Goal: Information Seeking & Learning: Find contact information

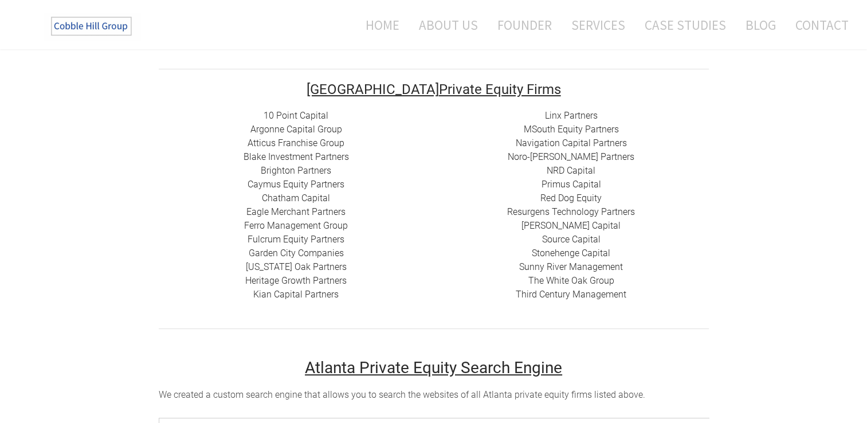
scroll to position [215, 0]
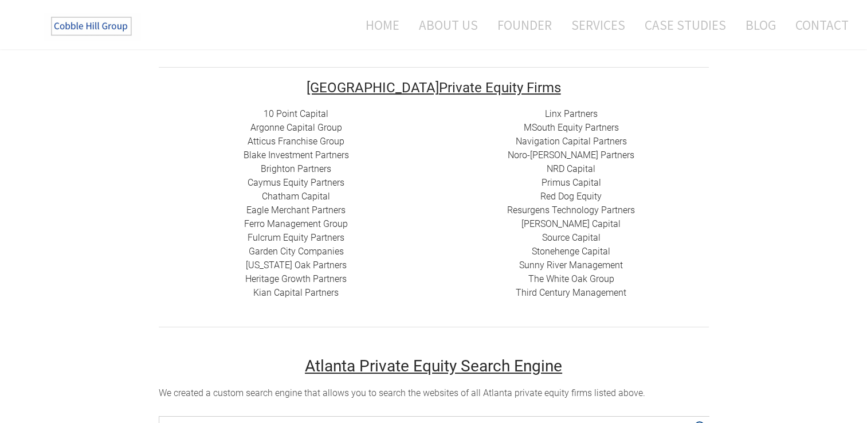
click at [291, 115] on link "10 Point Capital" at bounding box center [295, 113] width 65 height 11
click at [302, 124] on link "Argonne Capital Group" at bounding box center [296, 127] width 92 height 11
click at [316, 140] on link "Atticus Franchise Group" at bounding box center [295, 141] width 97 height 11
click at [275, 171] on link "Brighton Partners" at bounding box center [296, 168] width 70 height 11
click at [334, 140] on link "Atticus Franchise Group" at bounding box center [295, 141] width 97 height 11
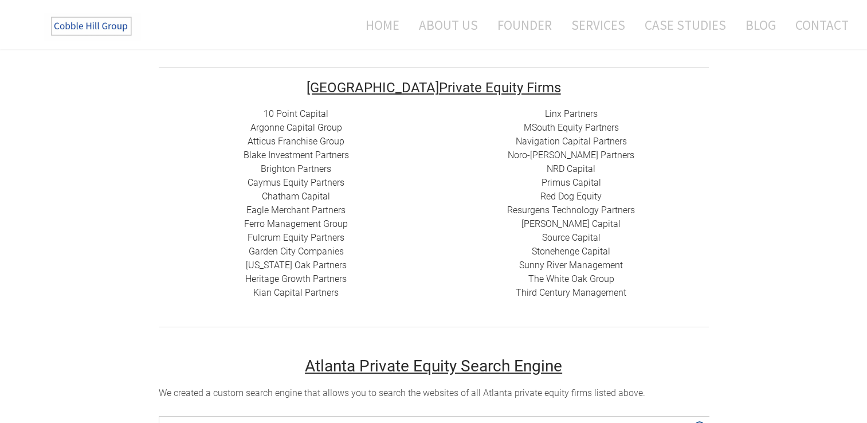
click at [271, 168] on link "Brighton Partners" at bounding box center [296, 168] width 70 height 11
click at [318, 181] on link "Caymus Equity Partners" at bounding box center [295, 182] width 97 height 11
click at [306, 194] on link "Chatham Capital" at bounding box center [296, 196] width 68 height 11
click at [296, 212] on link "Eagle Merchant Partners" at bounding box center [295, 209] width 99 height 11
click at [291, 225] on link "Ferro Management Group" at bounding box center [296, 223] width 104 height 11
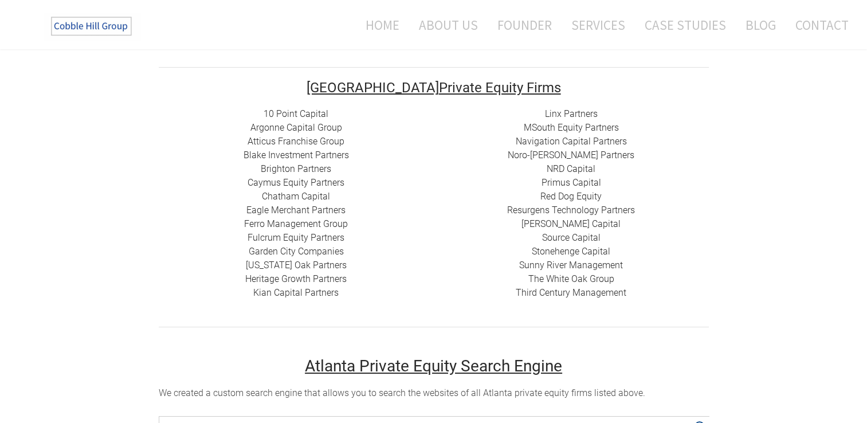
click at [304, 237] on link "Fulcrum Equity Partners​​" at bounding box center [295, 237] width 97 height 11
